Goal: Task Accomplishment & Management: Use online tool/utility

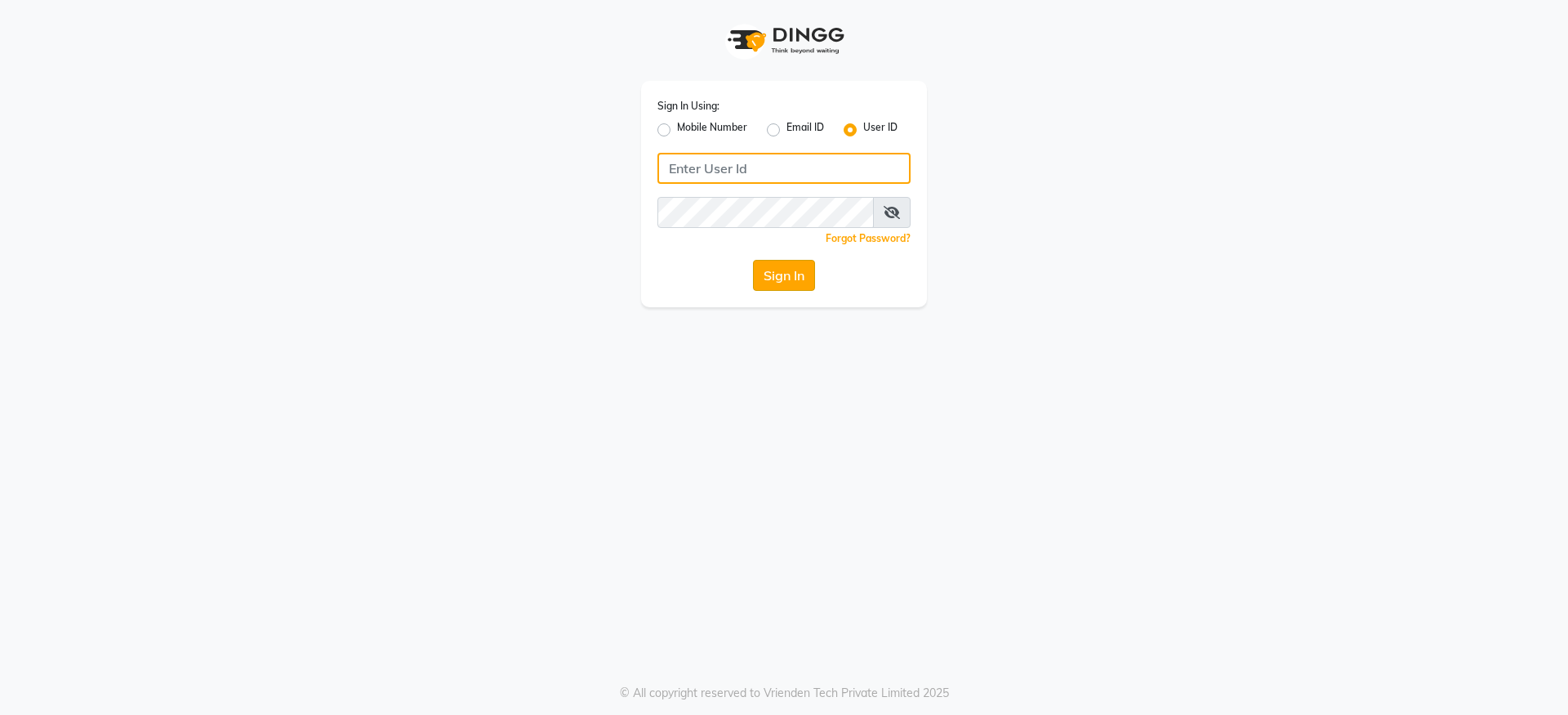
type input "cavesalon@123"
click at [787, 274] on button "Sign In" at bounding box center [784, 276] width 62 height 31
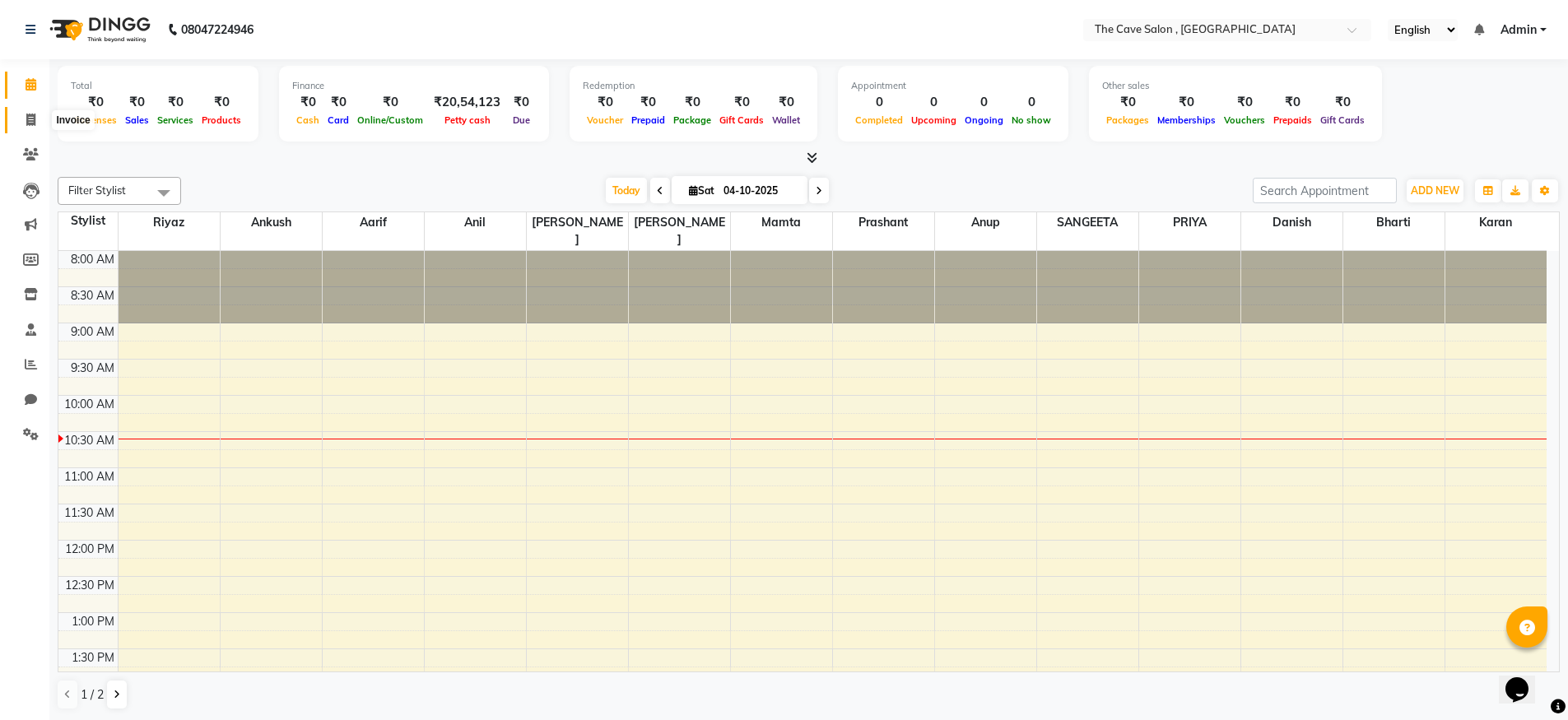
click at [27, 119] on icon at bounding box center [31, 119] width 9 height 12
select select "7844"
select select "service"
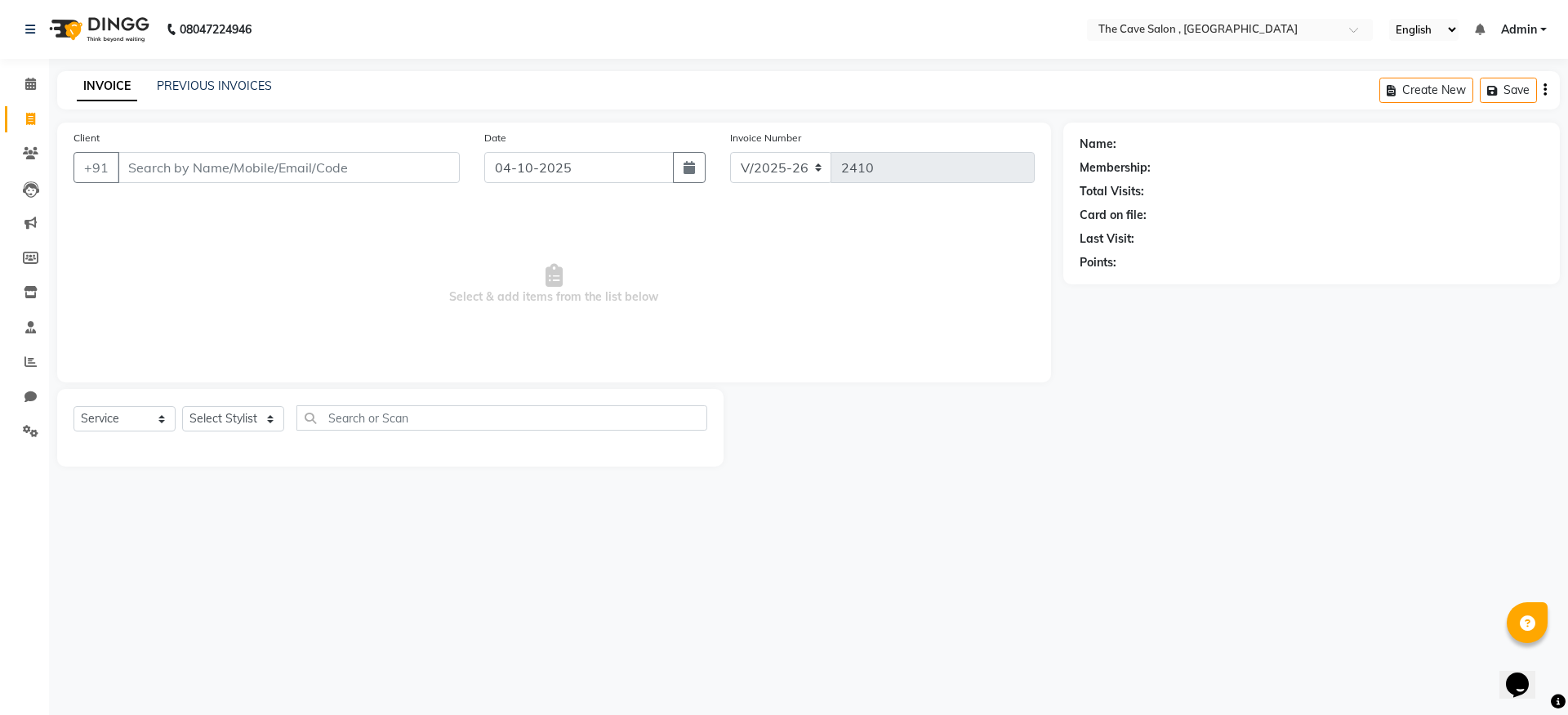
click at [160, 168] on input "Client" at bounding box center [288, 167] width 343 height 31
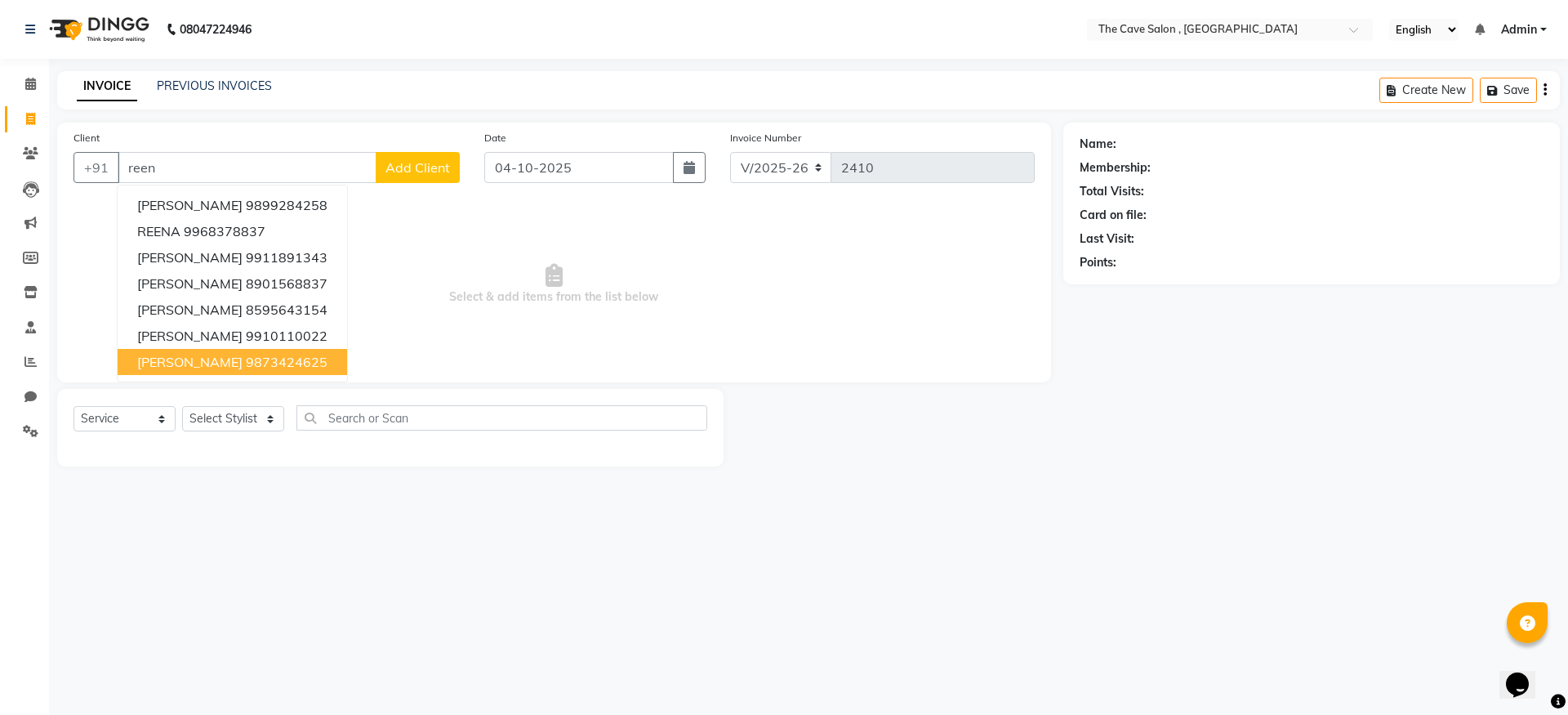
click at [299, 360] on ngb-highlight "9873424625" at bounding box center [287, 362] width 82 height 17
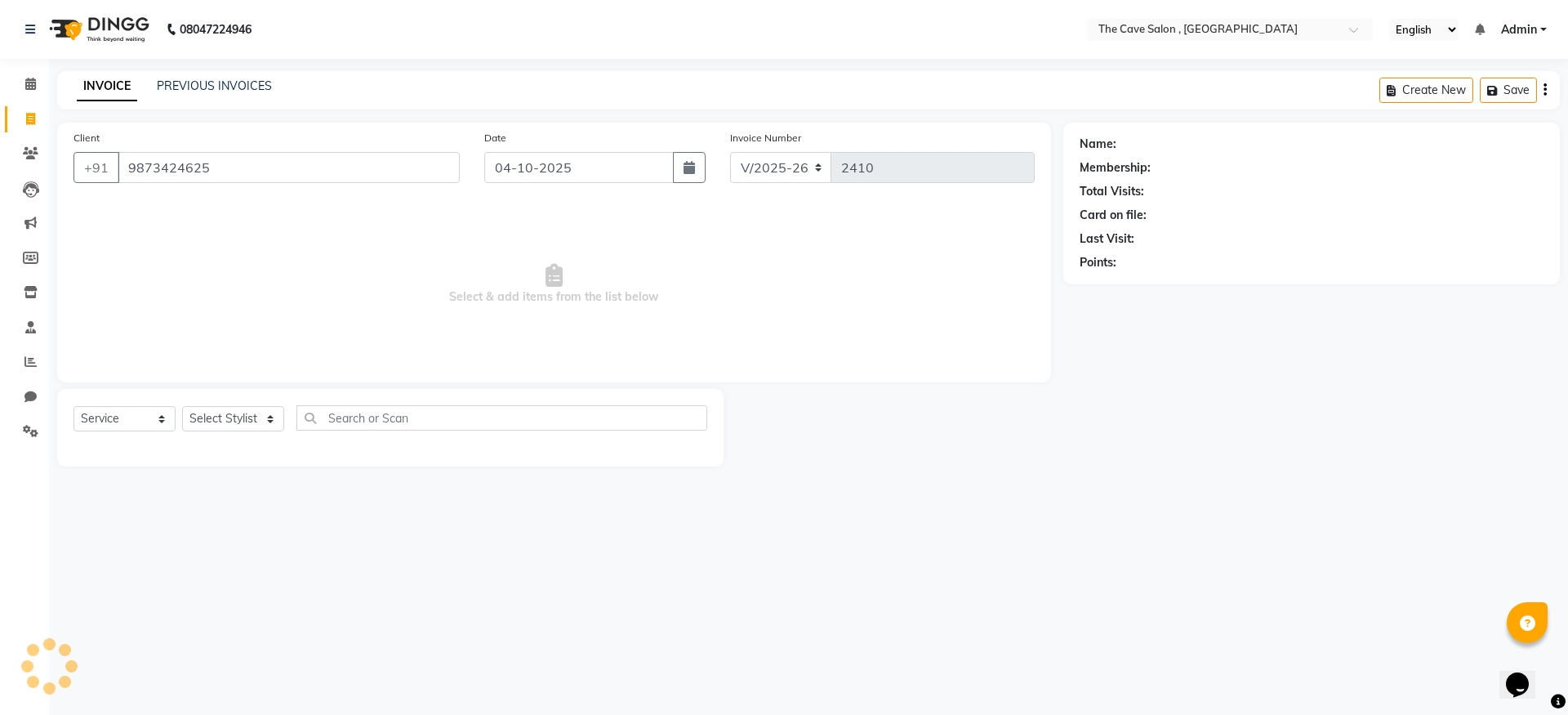
type input "9873424625"
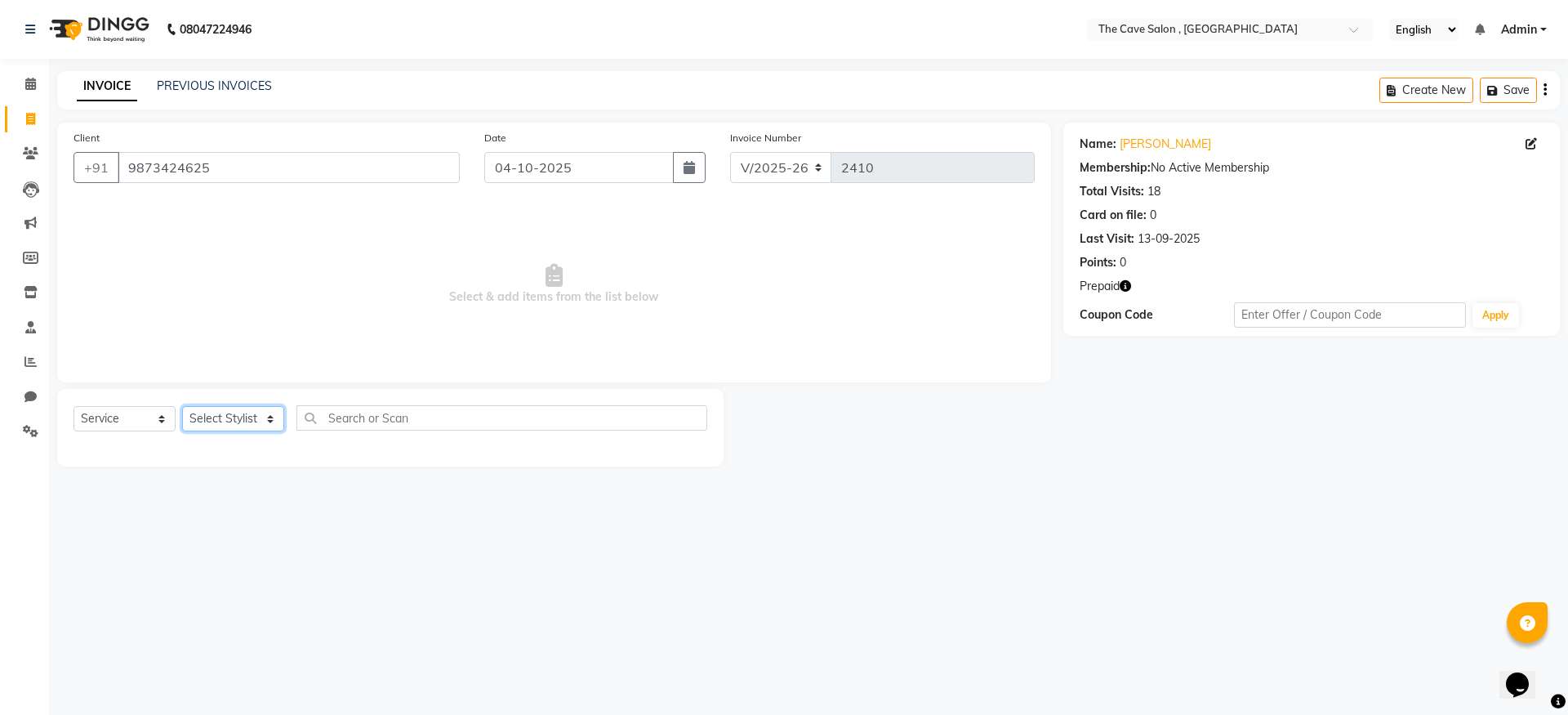
click at [267, 419] on select "Select Stylist Aarif Anil [PERSON_NAME] Anup bharti danish karan Mamta Manager …" at bounding box center [233, 419] width 102 height 25
select select "70262"
click at [182, 406] on select "Select Stylist Aarif Anil [PERSON_NAME] Anup bharti danish karan Mamta Manager …" at bounding box center [233, 419] width 102 height 25
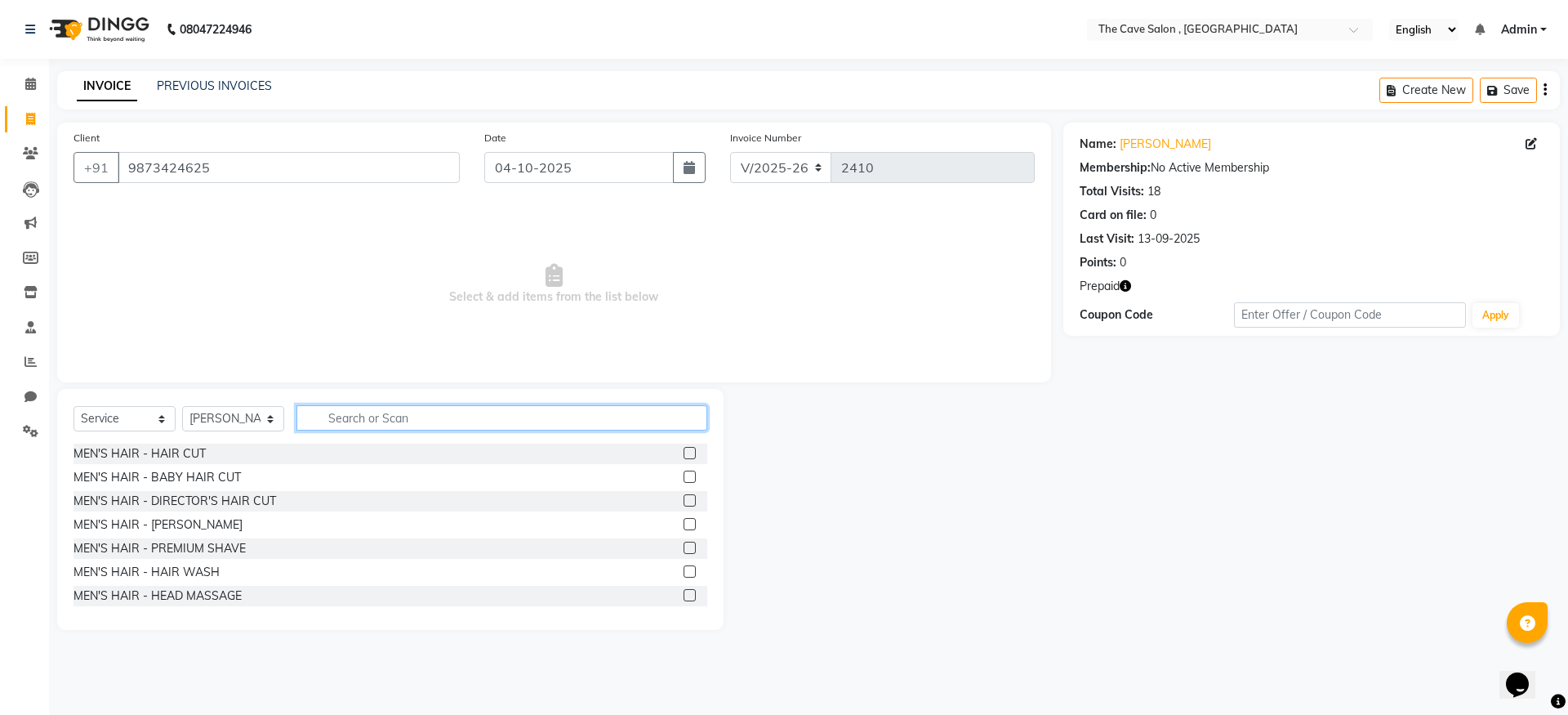
click at [360, 415] on input "text" at bounding box center [501, 418] width 411 height 25
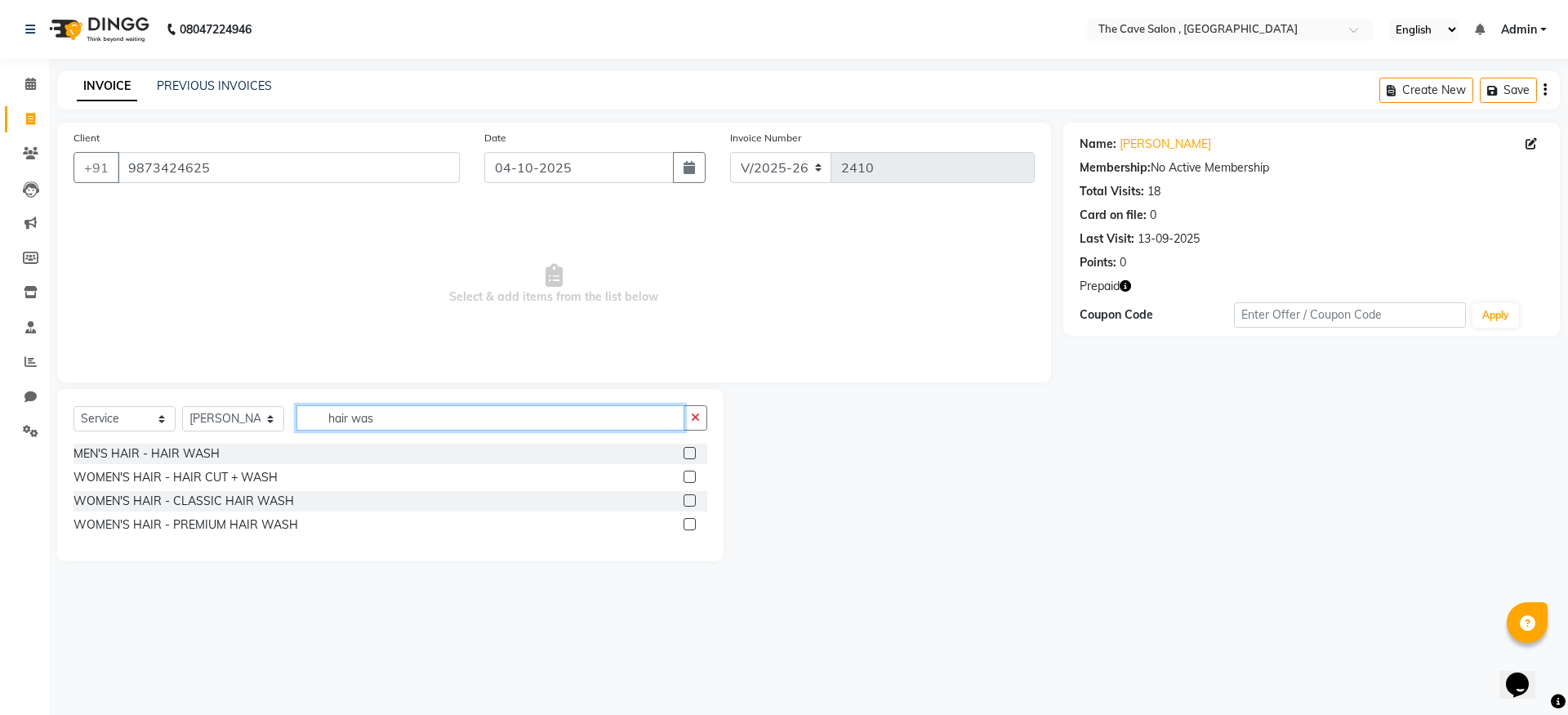
type input "hair was"
click at [685, 500] on label at bounding box center [689, 500] width 12 height 12
click at [685, 500] on input "checkbox" at bounding box center [689, 501] width 10 height 10
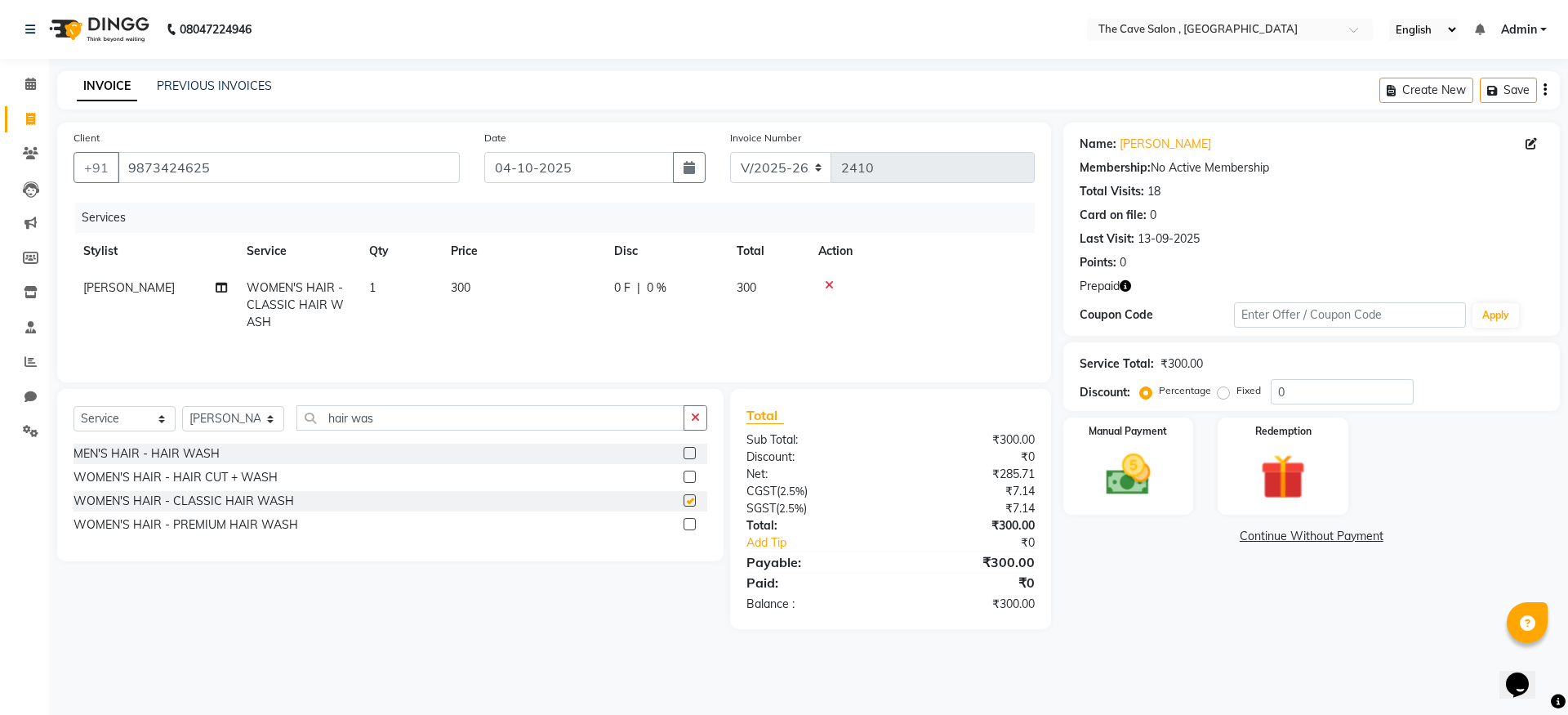
checkbox input "false"
